Goal: Task Accomplishment & Management: Manage account settings

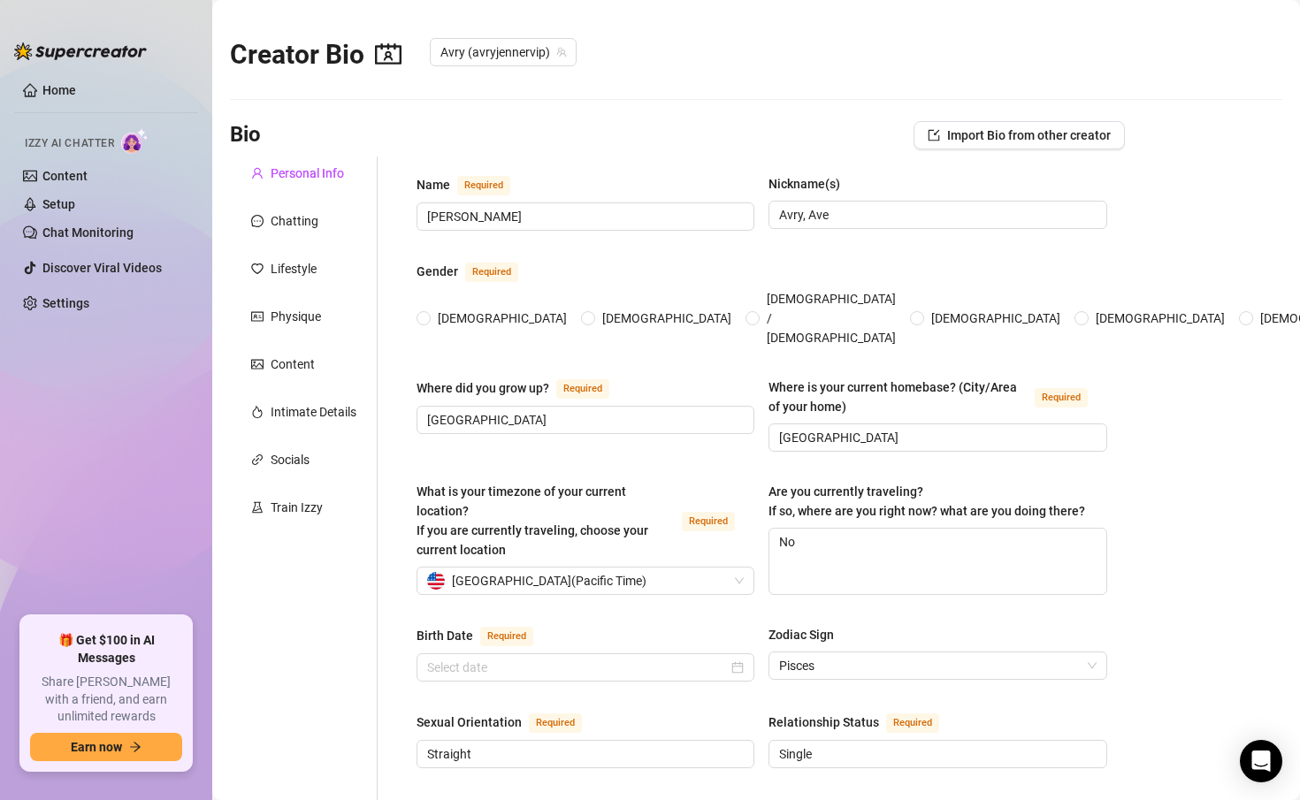
radio input "true"
type input "[DATE]"
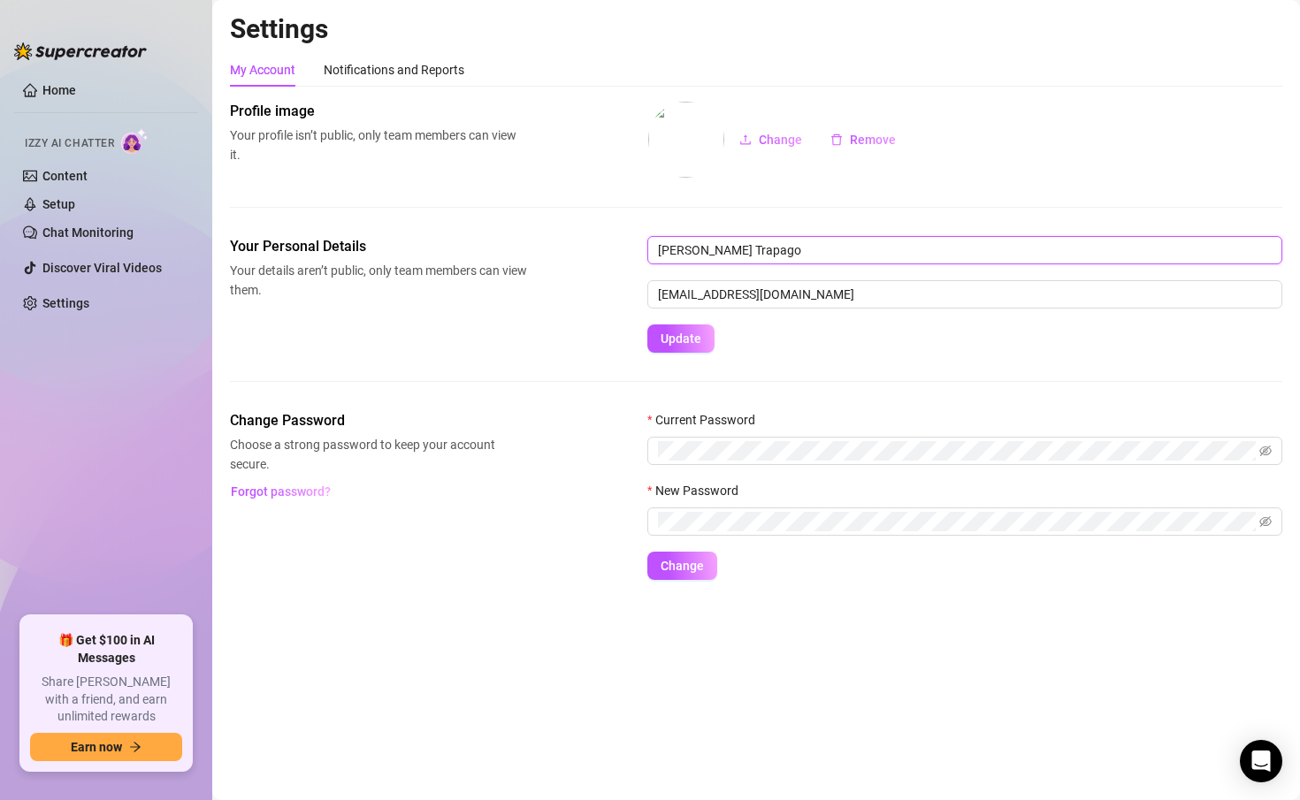
click at [923, 251] on input "[PERSON_NAME] Trapago" at bounding box center [964, 250] width 635 height 28
drag, startPoint x: 923, startPoint y: 251, endPoint x: 670, endPoint y: 259, distance: 254.0
click at [670, 259] on input "[PERSON_NAME] Trapago" at bounding box center [964, 250] width 635 height 28
type input "[PERSON_NAME] trapago"
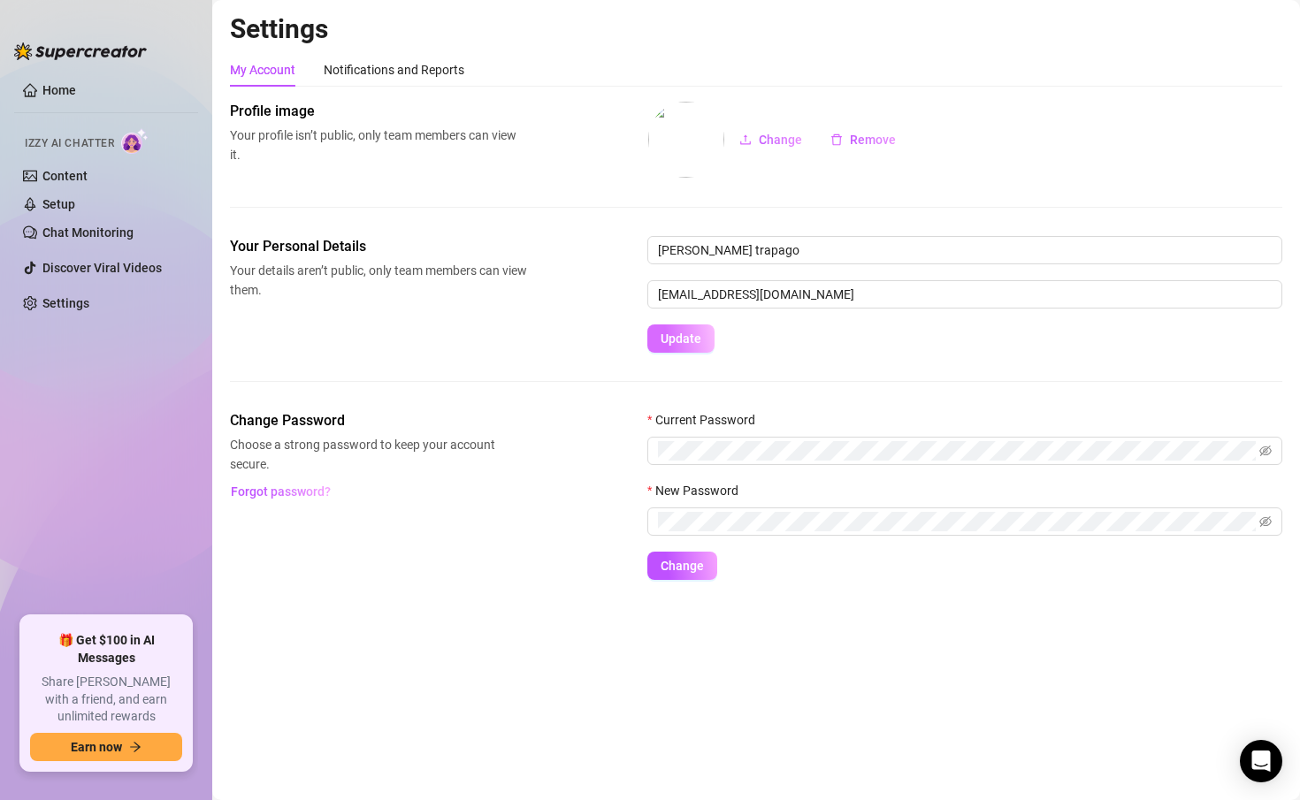
drag, startPoint x: 702, startPoint y: 364, endPoint x: 693, endPoint y: 352, distance: 15.7
click at [700, 364] on div "Your Personal Details Your details aren’t public, only team members can view th…" at bounding box center [756, 323] width 1053 height 174
click at [692, 351] on button "Update" at bounding box center [680, 339] width 67 height 28
